Goal: Navigation & Orientation: Find specific page/section

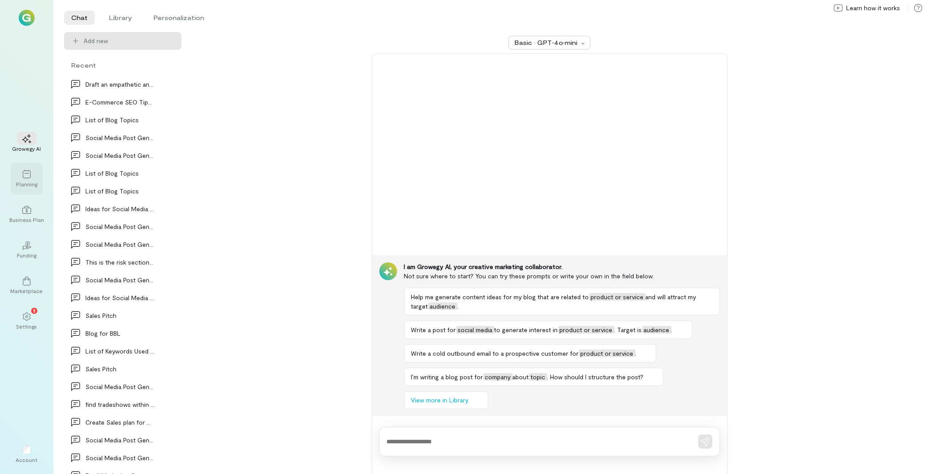
click at [36, 178] on div at bounding box center [27, 173] width 20 height 13
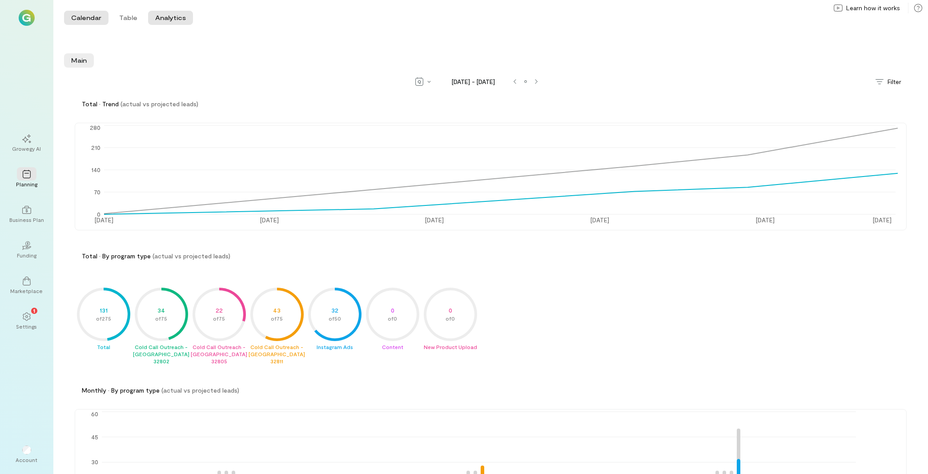
click at [73, 20] on button "Calendar" at bounding box center [86, 18] width 44 height 14
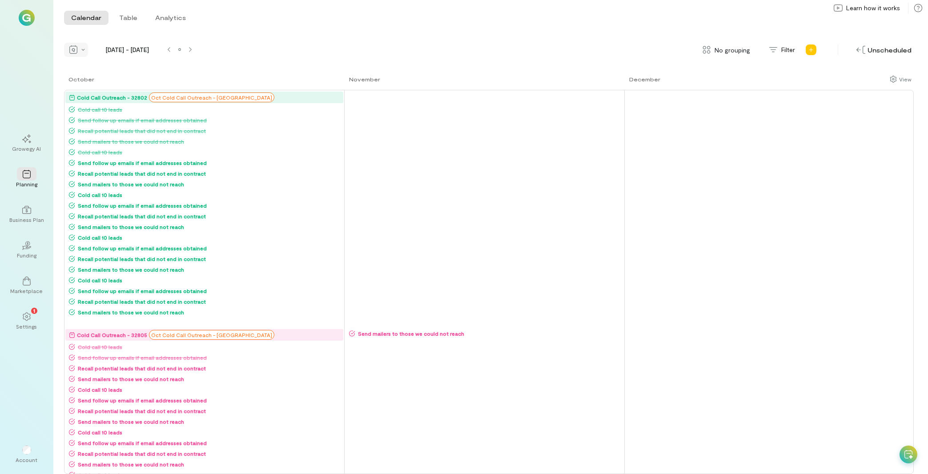
click at [84, 52] on div at bounding box center [76, 50] width 24 height 14
click at [91, 77] on span "Month" at bounding box center [95, 81] width 19 height 9
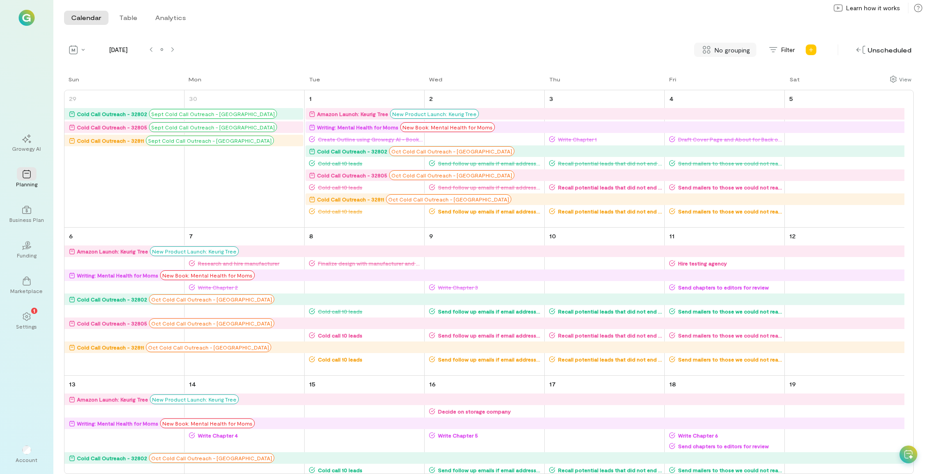
click at [737, 55] on div "No grouping" at bounding box center [725, 50] width 62 height 14
click at [730, 72] on span "By campaign" at bounding box center [720, 68] width 35 height 9
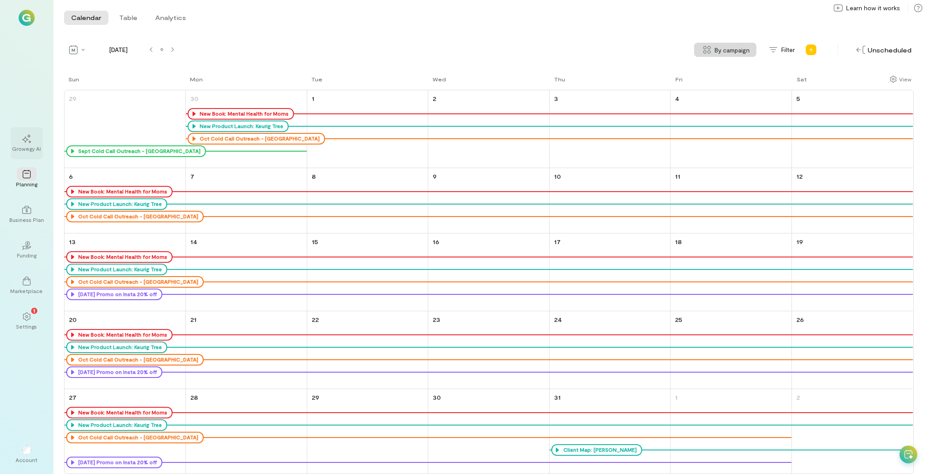
click at [28, 152] on div "Growegy AI" at bounding box center [27, 143] width 32 height 32
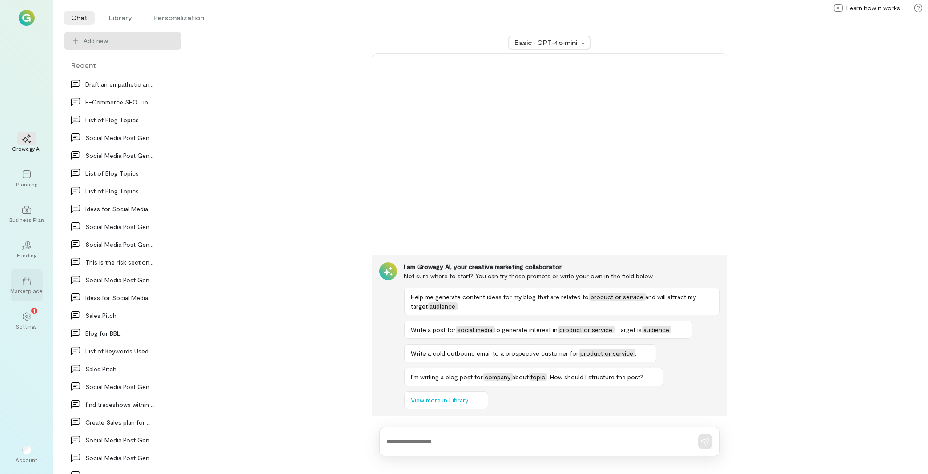
click at [35, 281] on div at bounding box center [27, 280] width 20 height 13
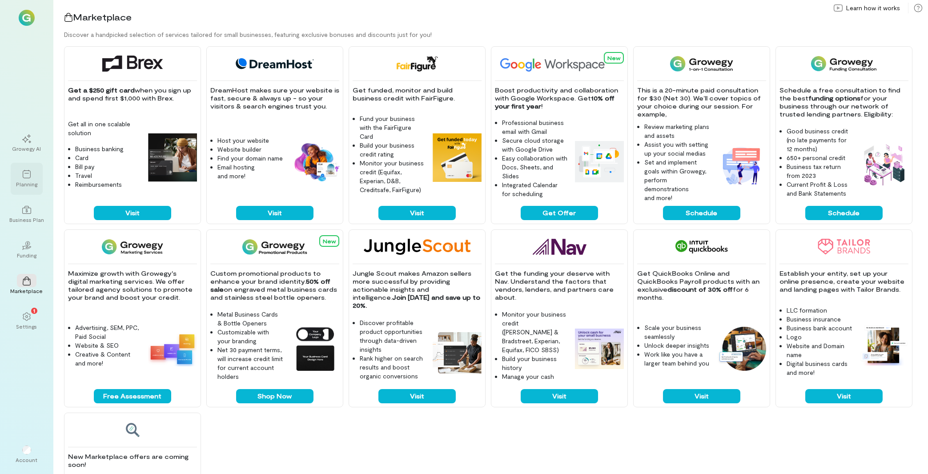
click at [25, 175] on icon at bounding box center [26, 174] width 9 height 9
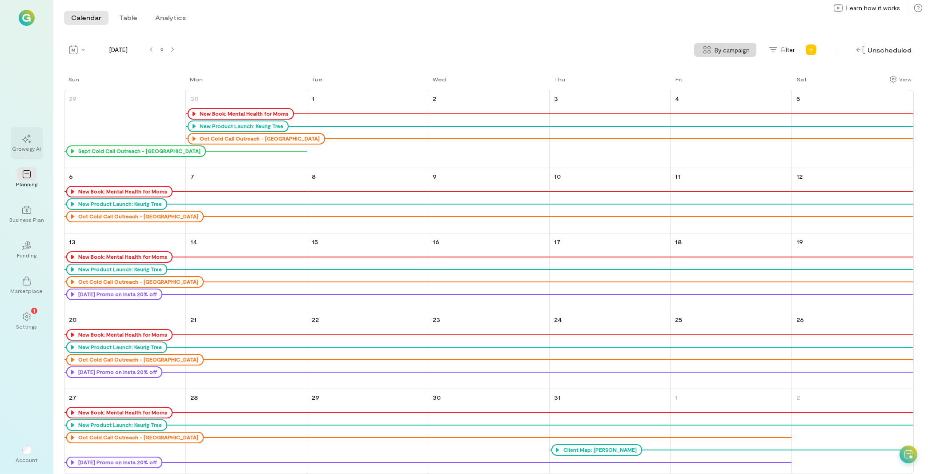
click at [33, 147] on div "Growegy AI" at bounding box center [26, 148] width 29 height 7
